Goal: Task Accomplishment & Management: Use online tool/utility

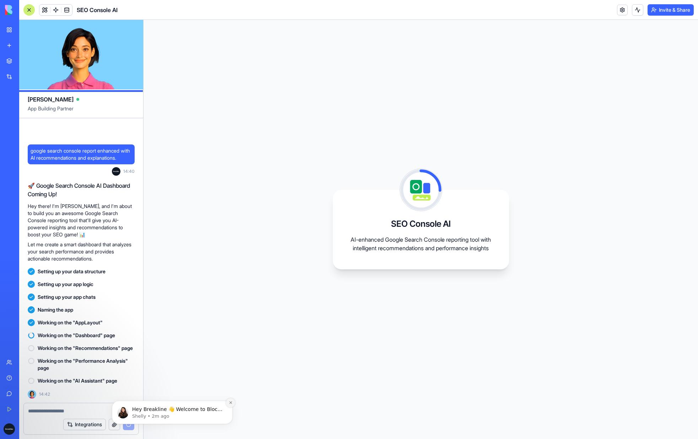
click at [232, 402] on icon "Dismiss notification" at bounding box center [231, 403] width 4 height 4
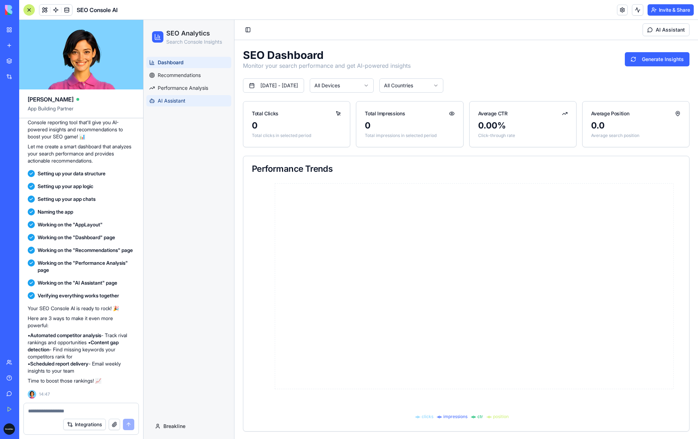
click at [173, 102] on span "AI Assistant" at bounding box center [172, 100] width 28 height 7
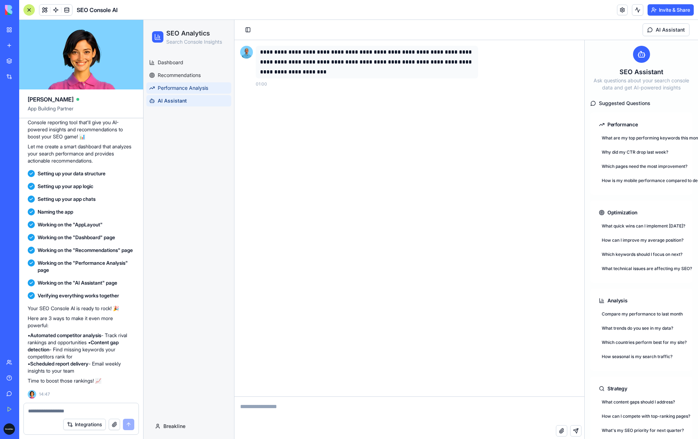
click at [181, 88] on span "Performance Analysis" at bounding box center [183, 88] width 50 height 7
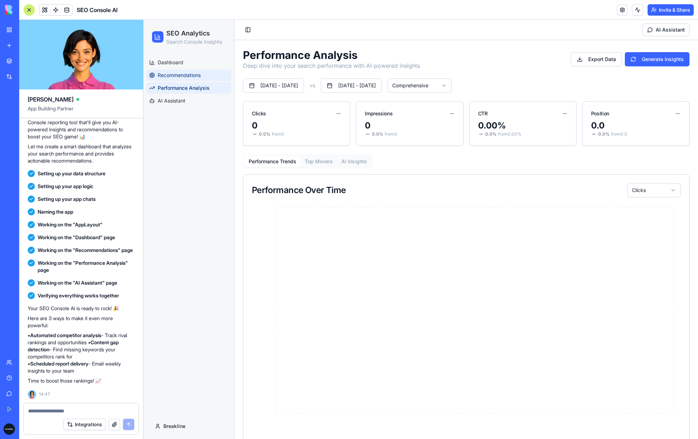
click at [181, 75] on span "Recommendations" at bounding box center [179, 75] width 43 height 7
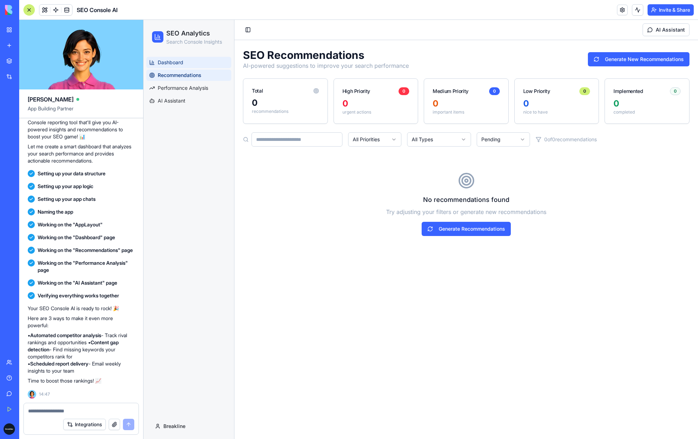
click at [182, 59] on span "Dashboard" at bounding box center [171, 62] width 26 height 7
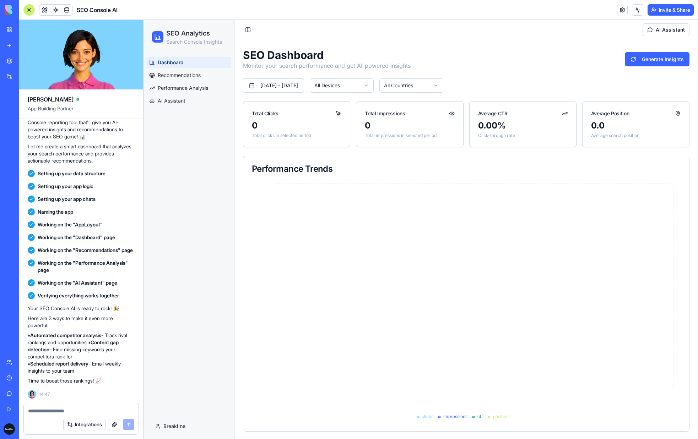
click at [69, 409] on textarea at bounding box center [81, 411] width 106 height 7
type textarea "**********"
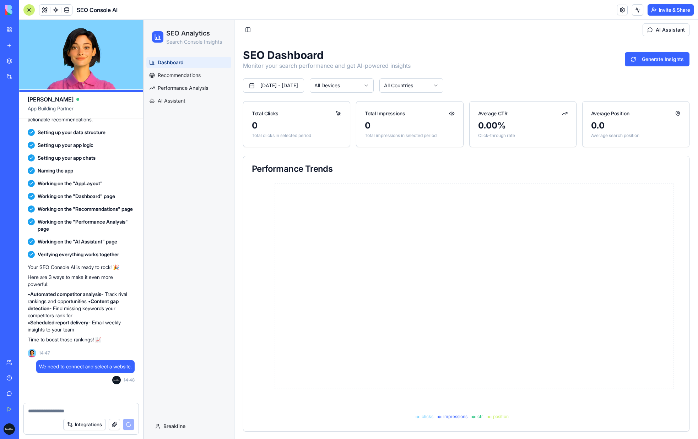
scroll to position [305, 0]
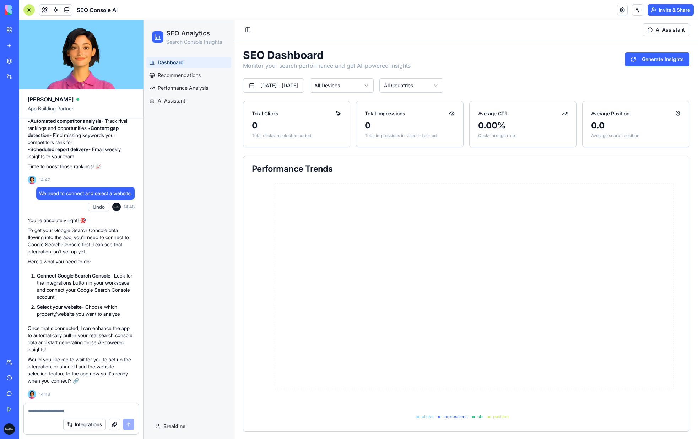
click at [81, 425] on button "Integrations" at bounding box center [84, 424] width 43 height 11
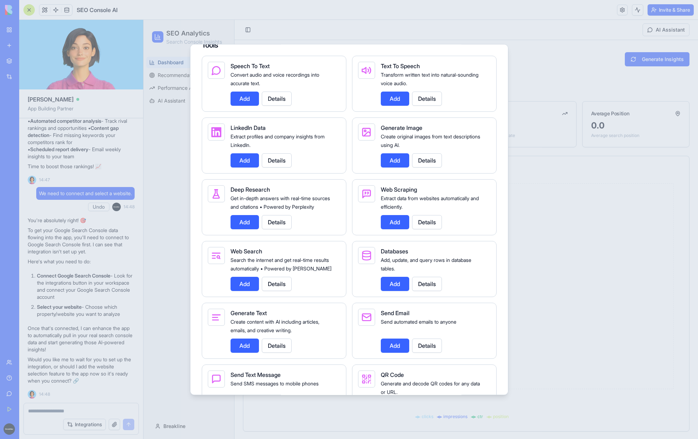
scroll to position [885, 0]
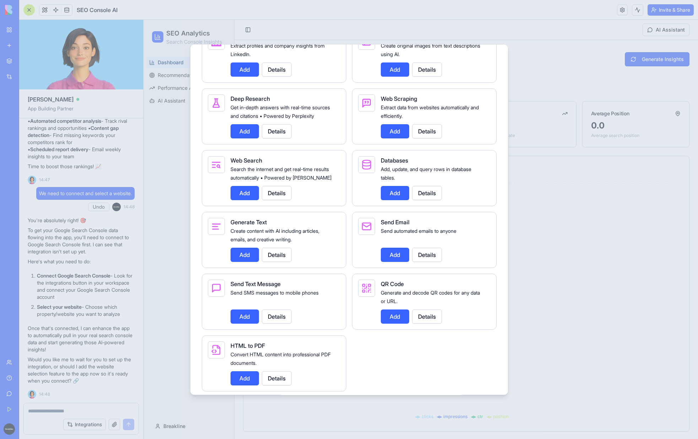
click at [79, 402] on div at bounding box center [349, 219] width 698 height 439
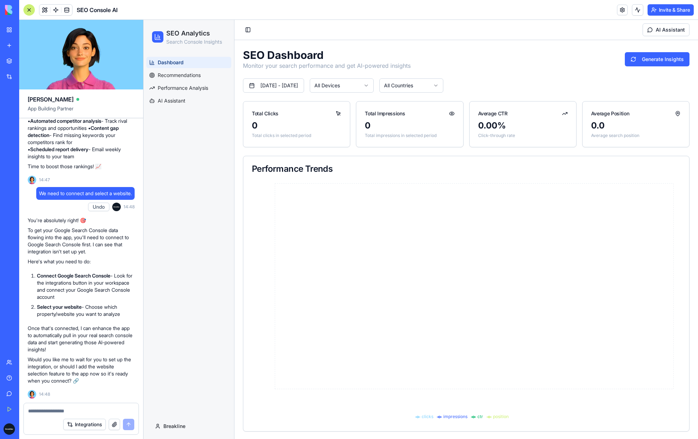
click at [69, 411] on textarea at bounding box center [81, 411] width 106 height 7
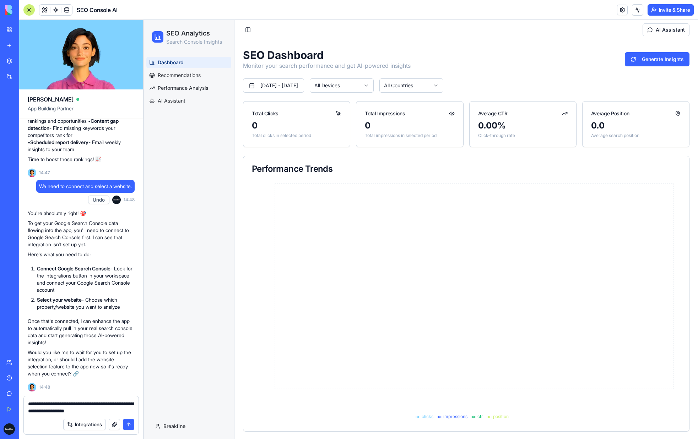
type textarea "**********"
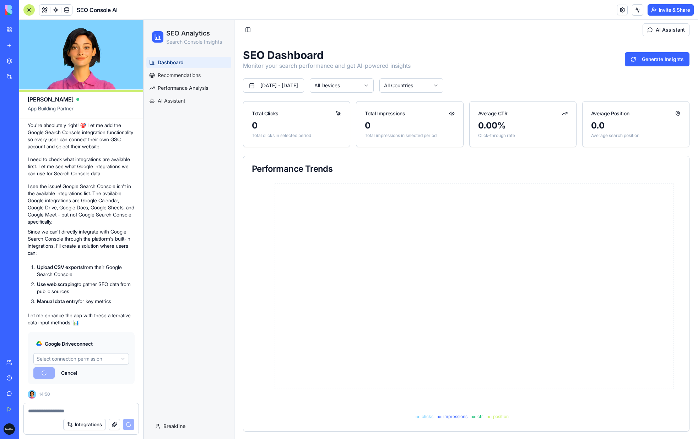
scroll to position [654, 0]
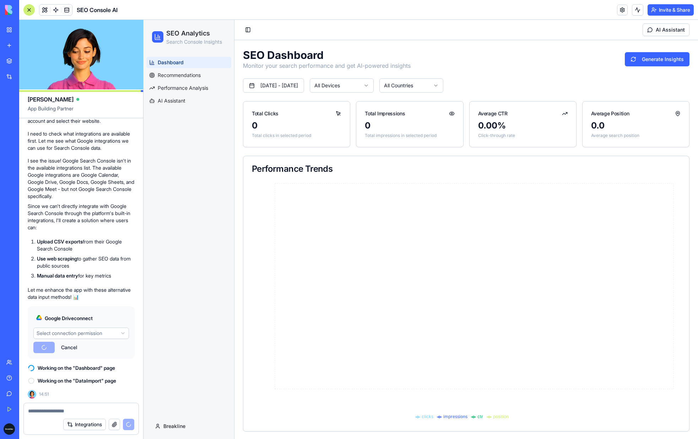
click at [88, 412] on textarea at bounding box center [81, 411] width 106 height 7
click at [206, 73] on link "Recommendations" at bounding box center [188, 75] width 85 height 11
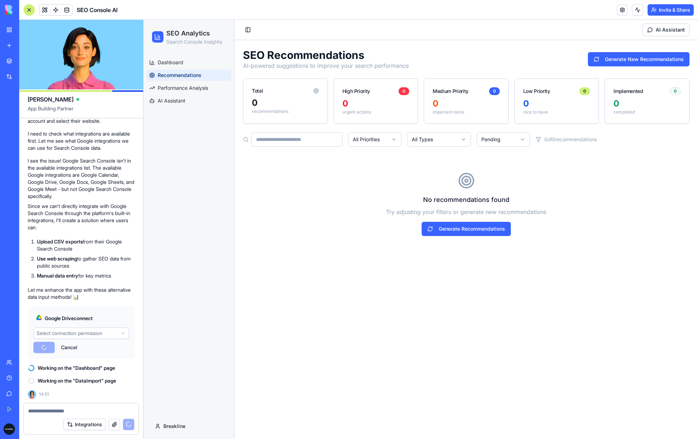
click at [184, 82] on ul "Dashboard Recommendations Performance Analysis AI Assistant" at bounding box center [188, 82] width 85 height 50
click at [184, 85] on span "Performance Analysis" at bounding box center [183, 88] width 50 height 7
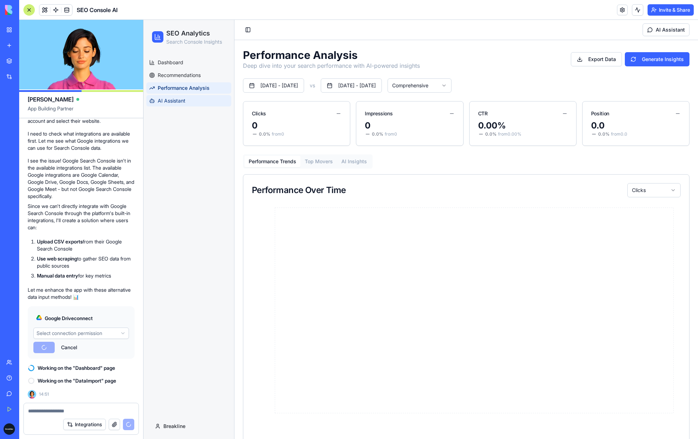
click at [178, 103] on span "AI Assistant" at bounding box center [172, 100] width 28 height 7
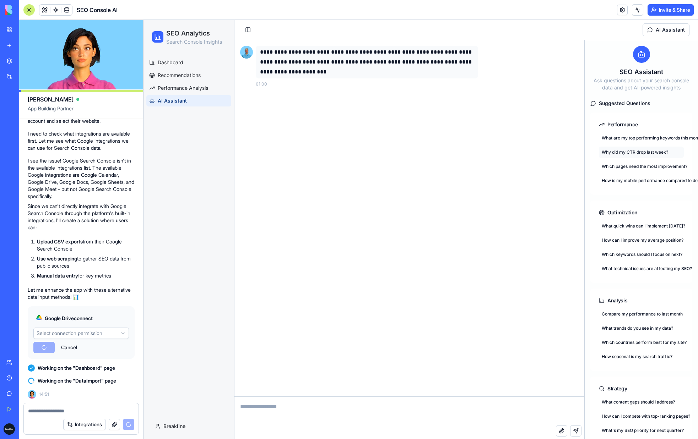
click at [644, 158] on button "Why did my CTR drop last week?" at bounding box center [641, 152] width 85 height 11
click at [306, 410] on textarea at bounding box center [409, 411] width 350 height 28
type textarea "**"
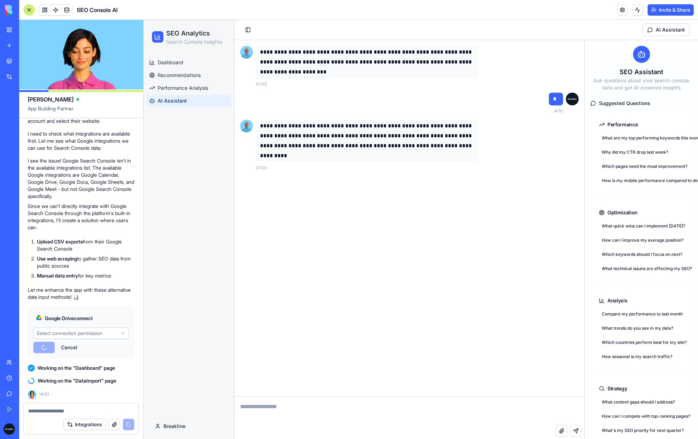
click at [37, 409] on textarea at bounding box center [81, 411] width 106 height 7
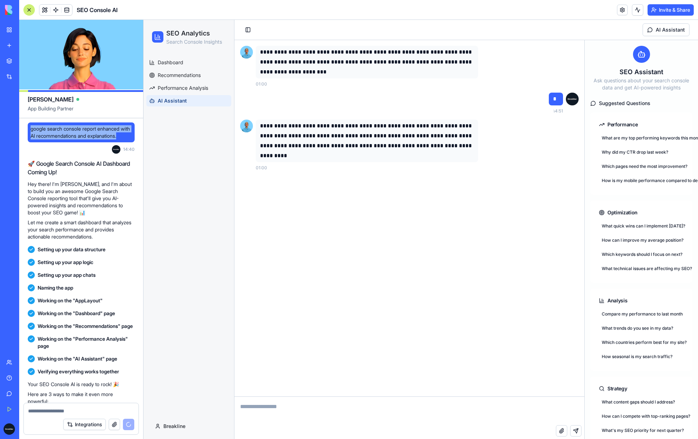
drag, startPoint x: 69, startPoint y: 144, endPoint x: 23, endPoint y: 126, distance: 48.2
copy span "google search console report enhanced with AI recommendations and explanations."
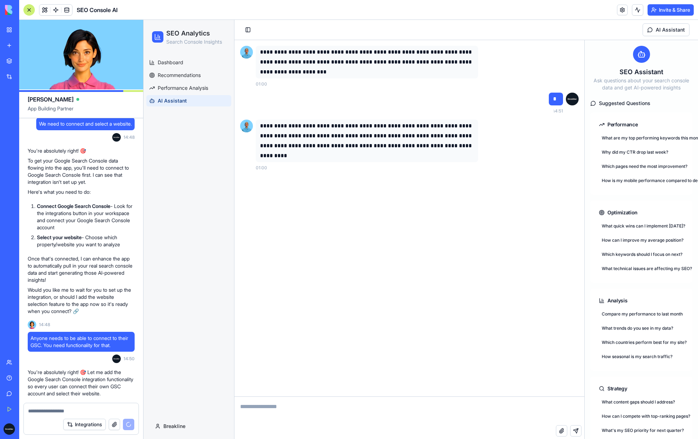
scroll to position [654, 0]
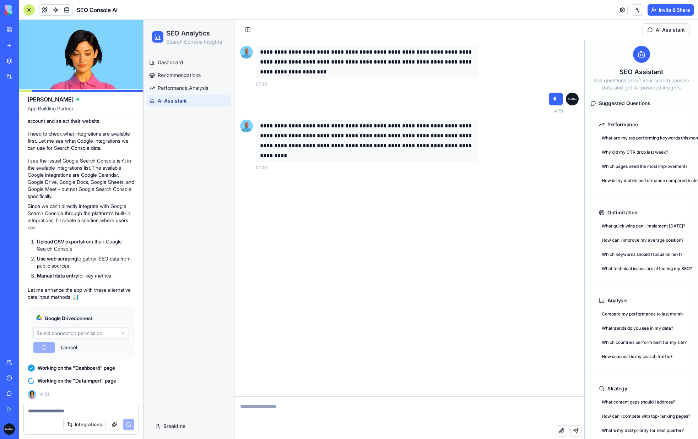
click at [46, 414] on textarea at bounding box center [81, 411] width 106 height 7
click at [183, 63] on span "Dashboard" at bounding box center [171, 62] width 26 height 7
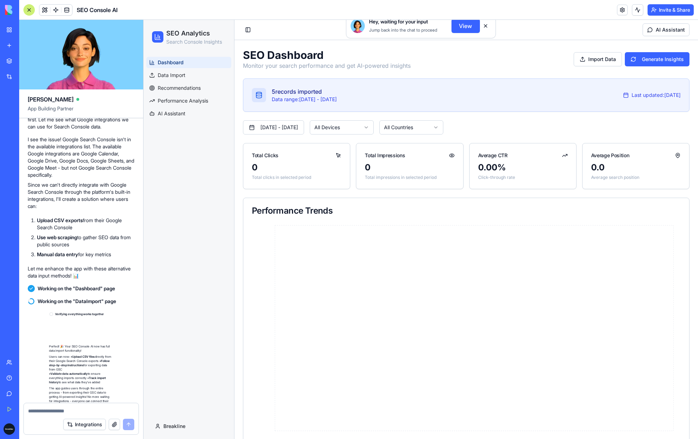
scroll to position [778, 0]
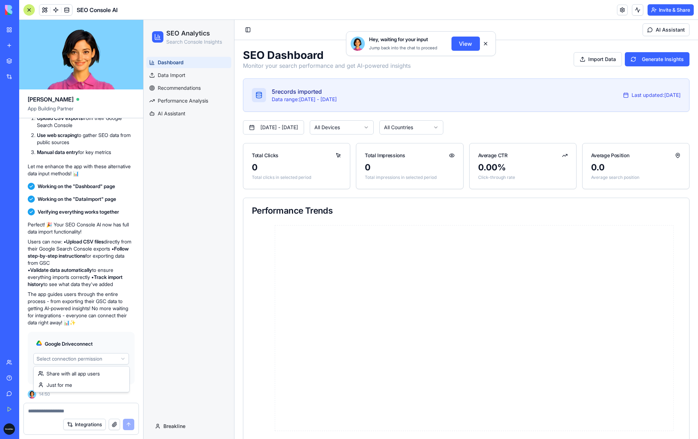
click at [101, 360] on html "BETA My Workspace New app Marketplace Integrations Recent Untitled App AI Logo …" at bounding box center [349, 219] width 698 height 439
click at [96, 359] on html "BETA My Workspace New app Marketplace Integrations Recent Untitled App AI Logo …" at bounding box center [349, 219] width 698 height 439
click at [174, 60] on span "Dashboard" at bounding box center [171, 62] width 26 height 7
click at [174, 74] on span "Data Import" at bounding box center [172, 75] width 28 height 7
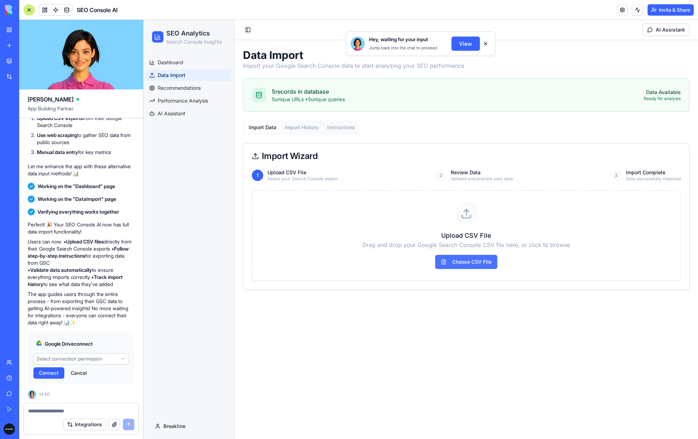
click at [465, 264] on span "Choose CSV File" at bounding box center [466, 262] width 62 height 14
click at [144, 20] on input "Choose CSV File" at bounding box center [144, 20] width 0 height 0
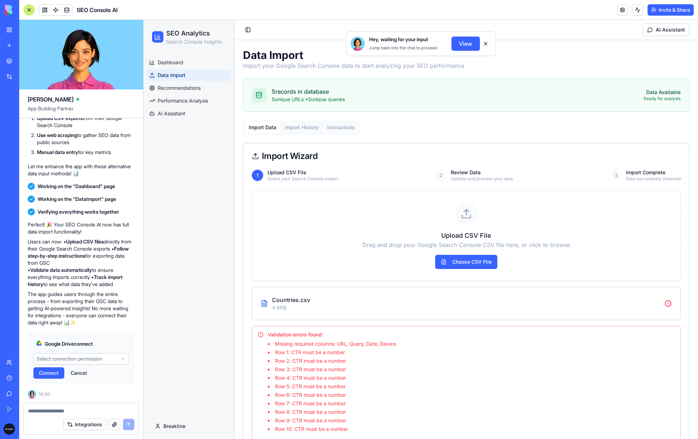
scroll to position [18, 0]
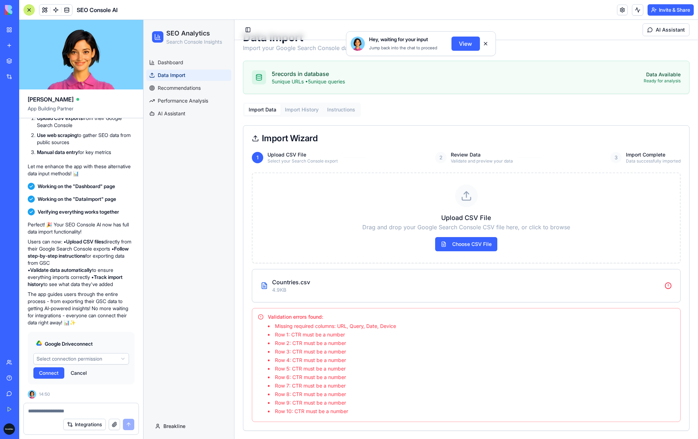
click at [62, 409] on textarea at bounding box center [81, 411] width 106 height 7
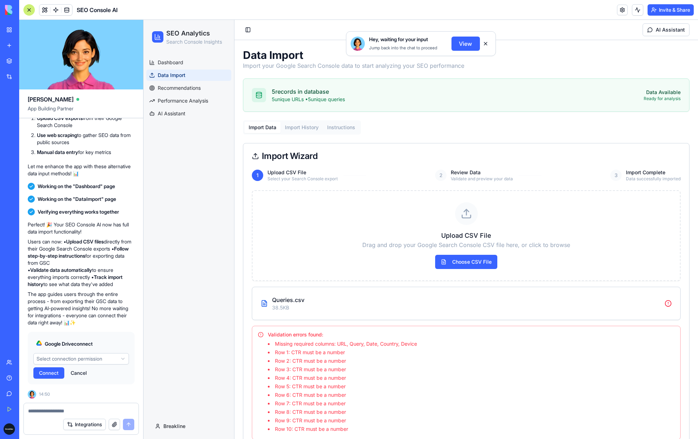
click at [485, 44] on button at bounding box center [485, 43] width 11 height 11
click at [188, 87] on span "Recommendations" at bounding box center [179, 88] width 43 height 7
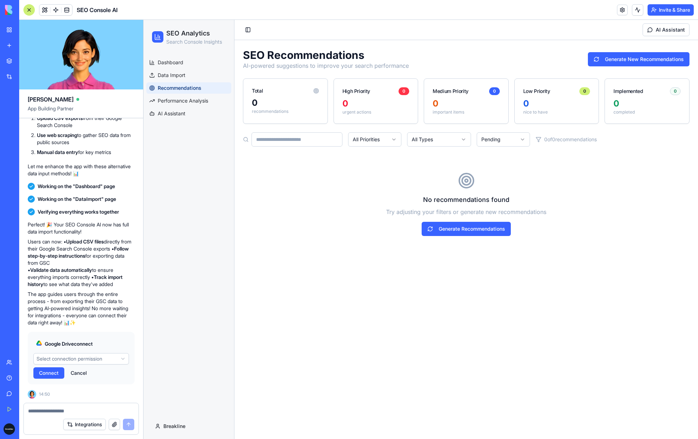
click at [171, 56] on div "Dashboard Data Import Recommendations Performance Analysis AI Assistant" at bounding box center [189, 88] width 91 height 68
click at [171, 60] on span "Dashboard" at bounding box center [171, 62] width 26 height 7
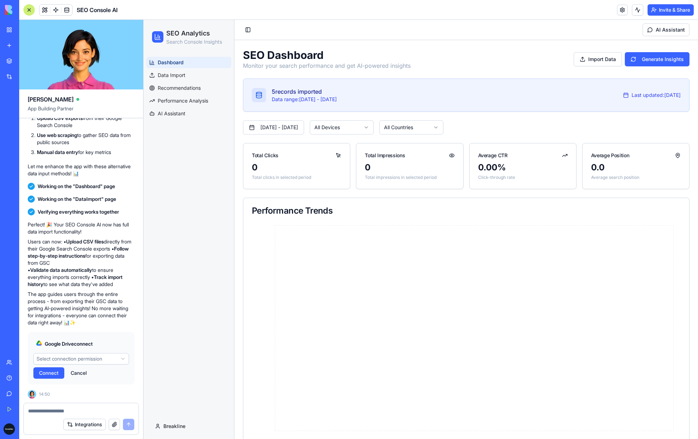
click at [62, 404] on div at bounding box center [81, 409] width 115 height 11
click at [62, 409] on textarea at bounding box center [81, 411] width 106 height 7
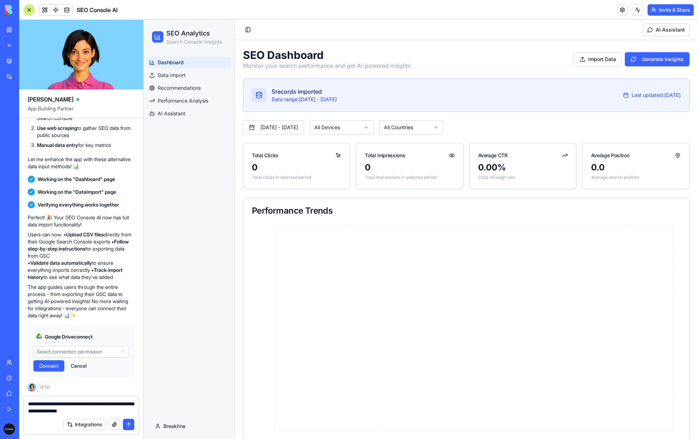
type textarea "**********"
